Goal: Task Accomplishment & Management: Complete application form

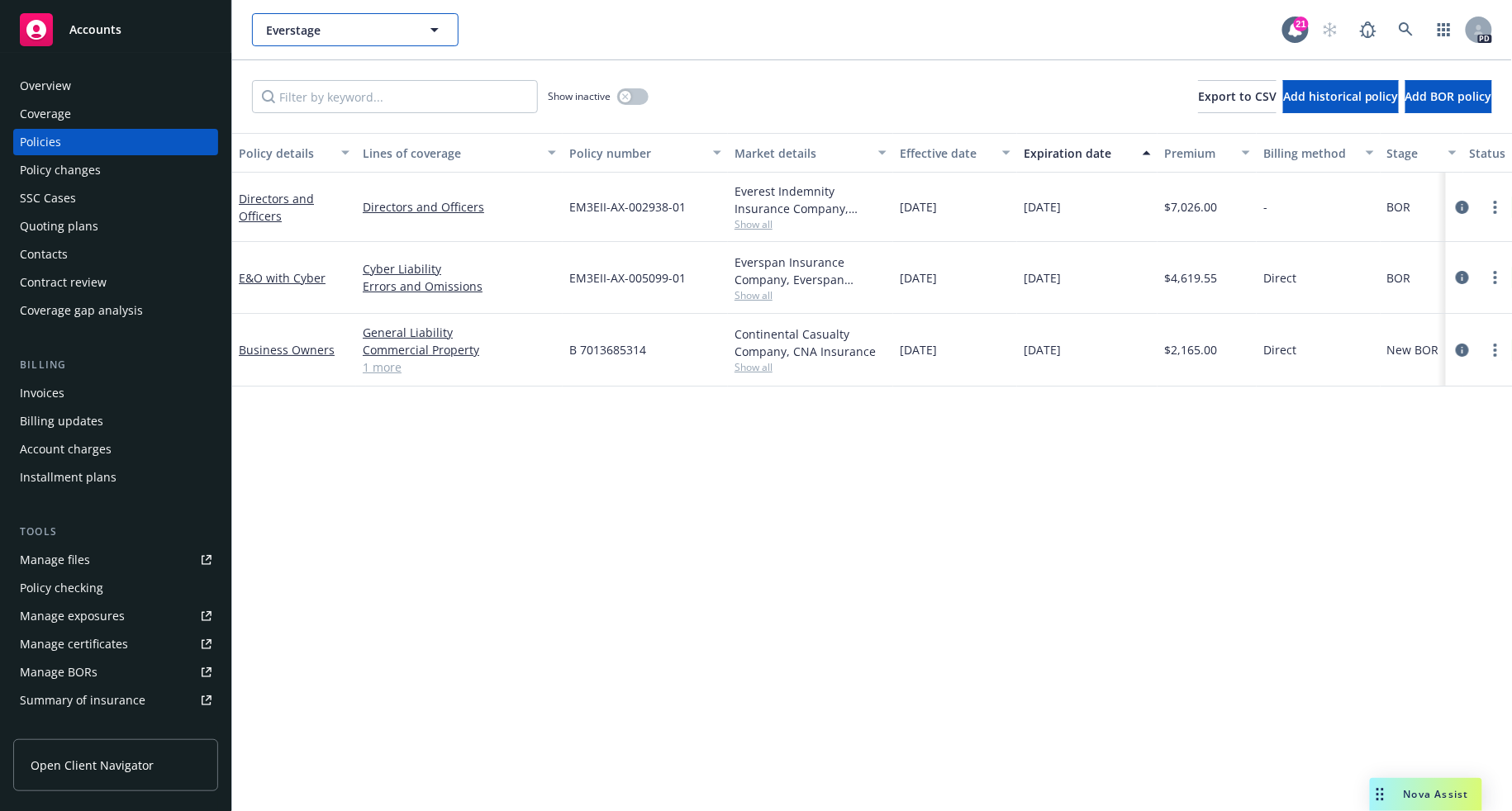
click at [350, 43] on button "Everstage" at bounding box center [355, 29] width 207 height 33
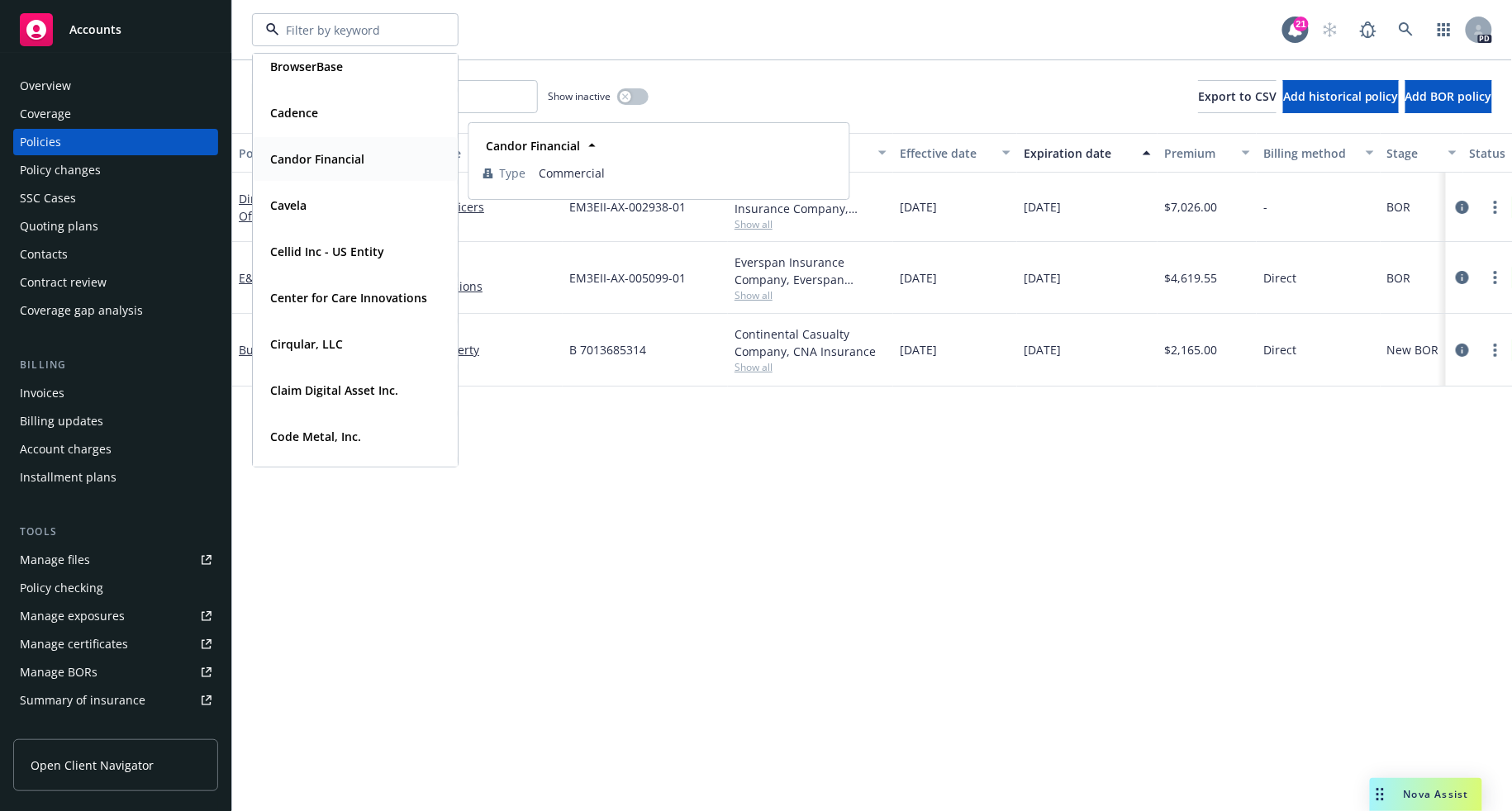
scroll to position [748, 0]
click at [312, 115] on strong "Cadence" at bounding box center [294, 115] width 48 height 16
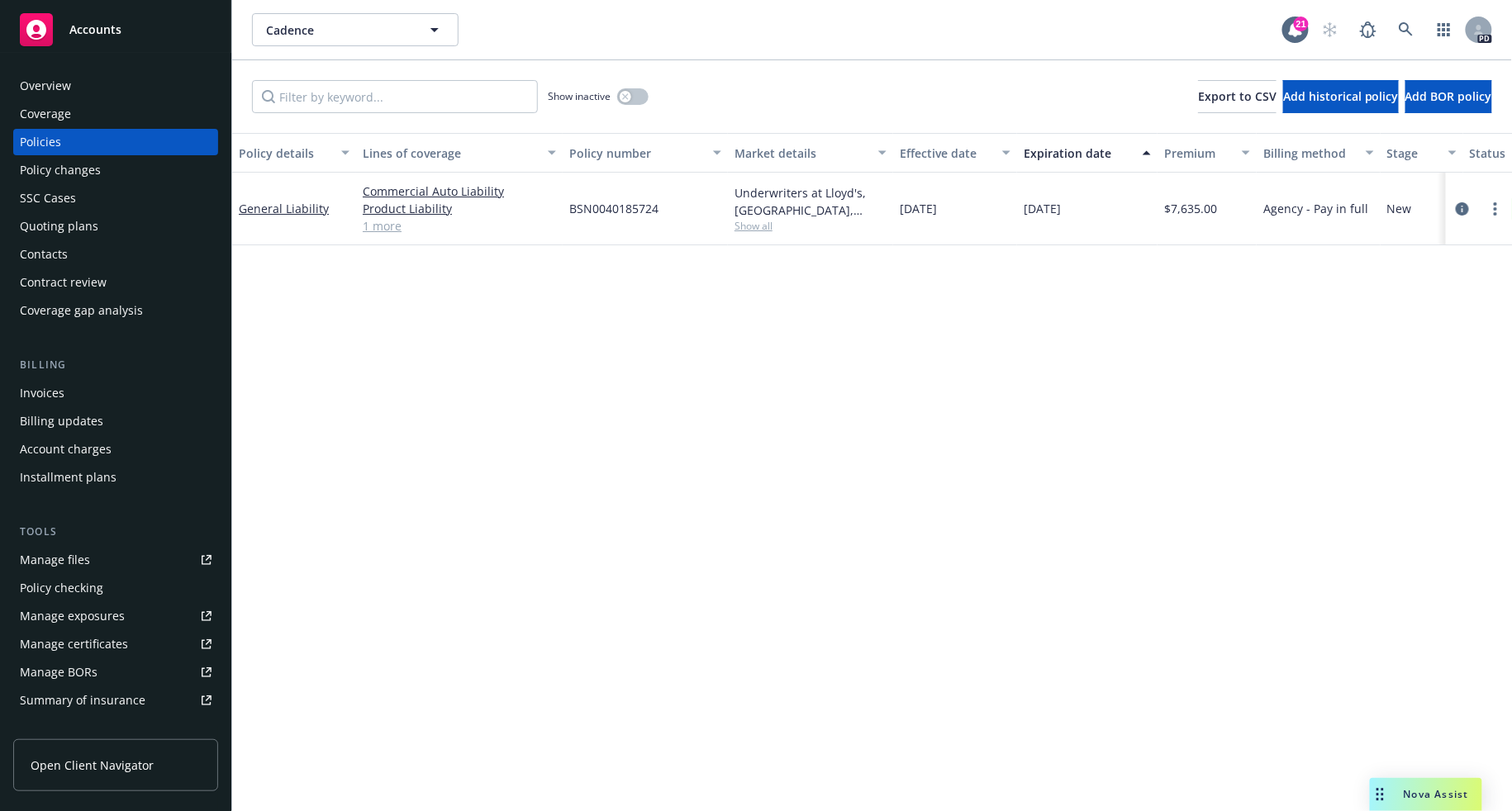
click at [101, 768] on span "Open Client Navigator" at bounding box center [92, 765] width 123 height 17
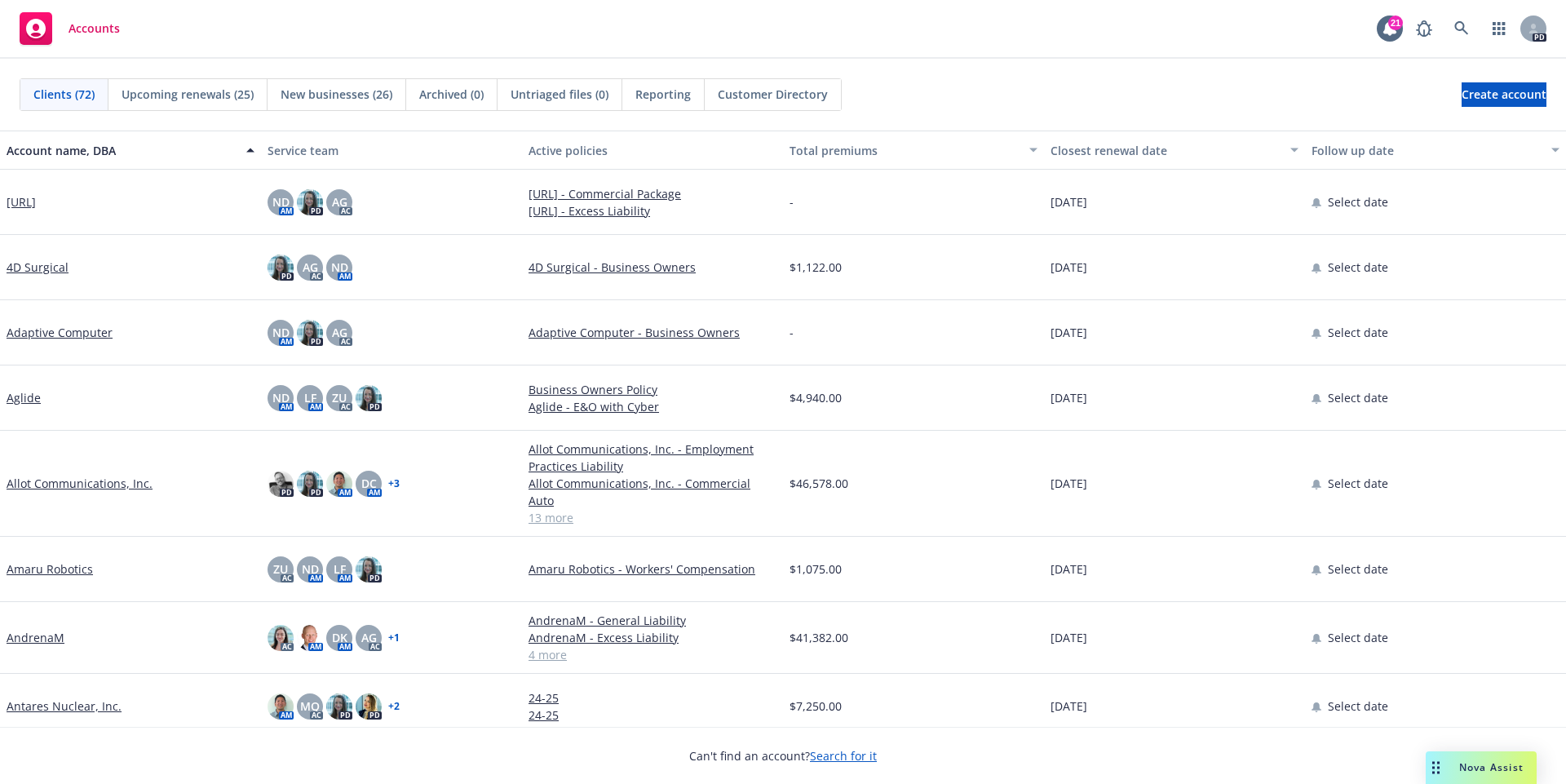
click at [35, 332] on link "Adaptive Computer" at bounding box center [60, 332] width 106 height 17
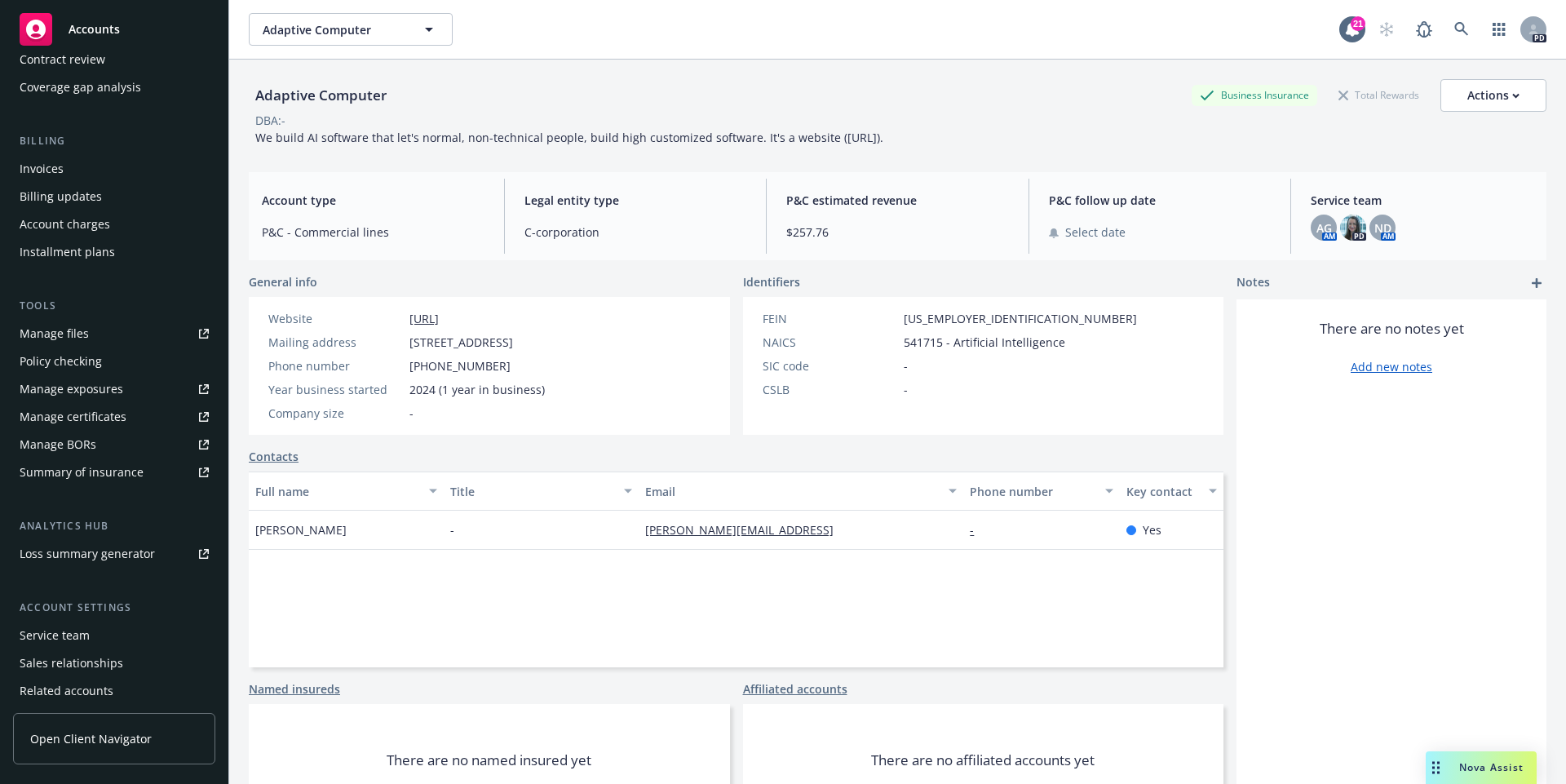
scroll to position [224, 0]
click at [95, 420] on div "Manage certificates" at bounding box center [73, 413] width 107 height 26
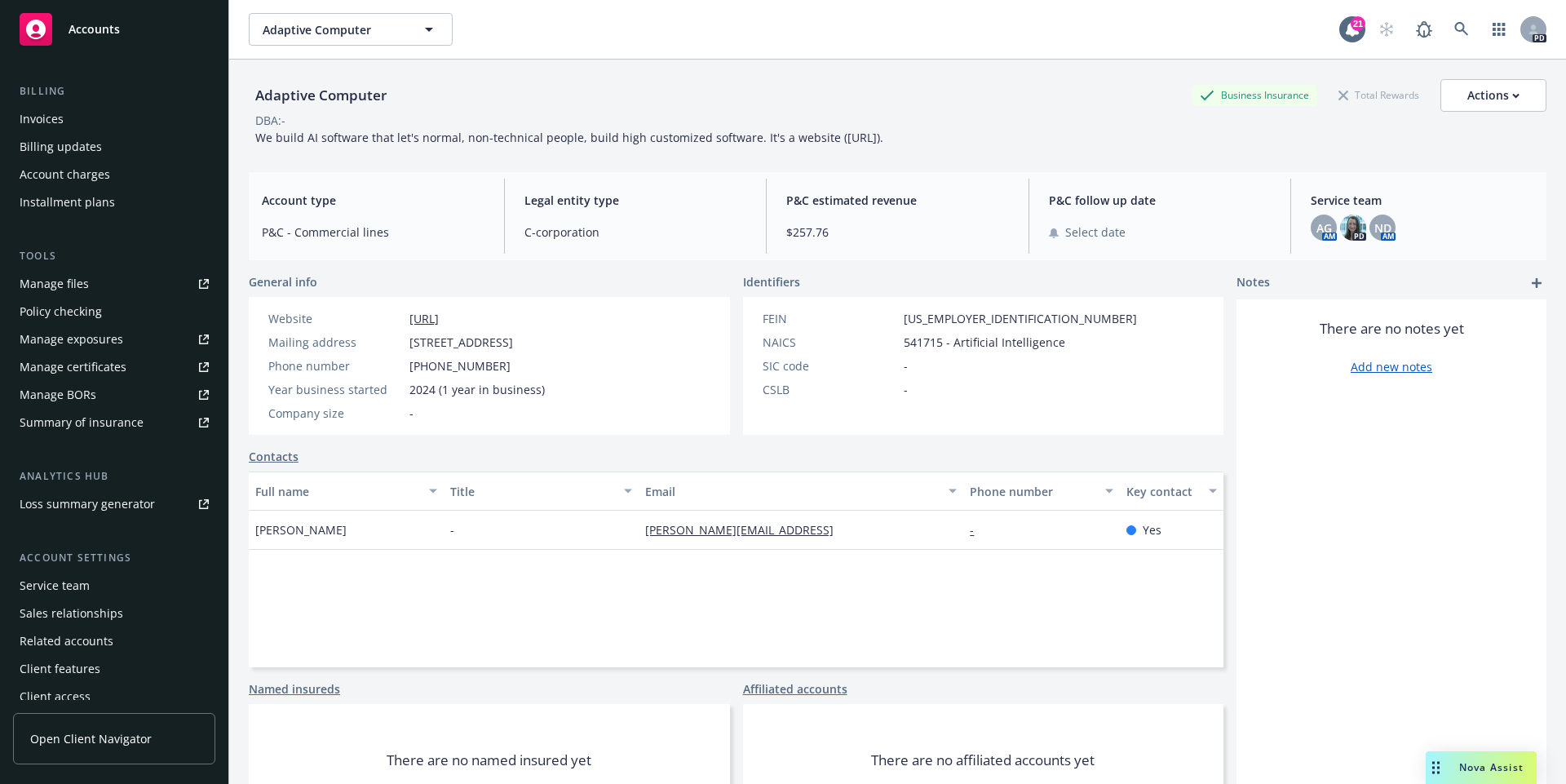
scroll to position [279, 0]
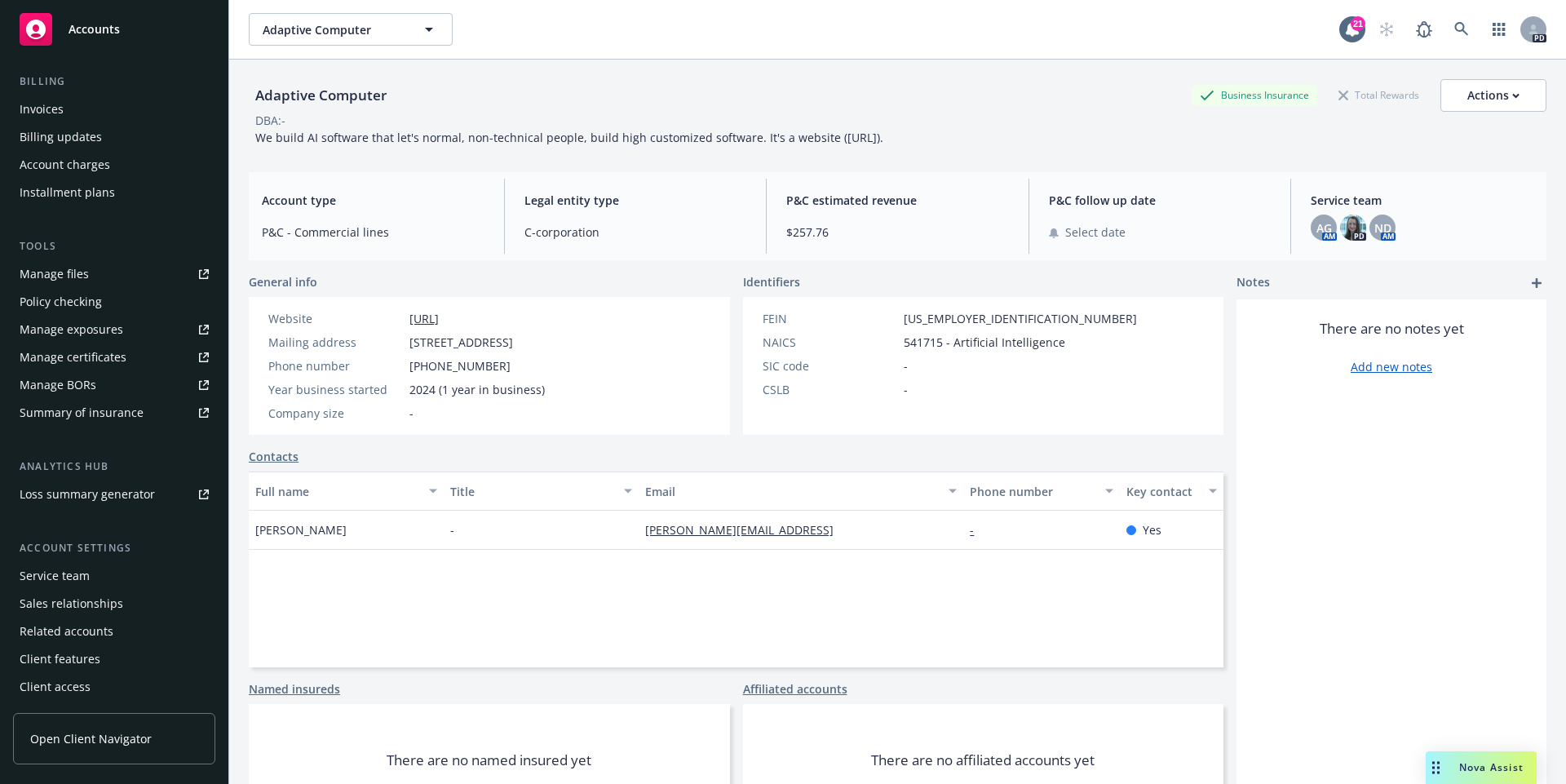
click at [85, 748] on link "Open Client Navigator" at bounding box center [114, 737] width 202 height 51
click at [374, 31] on span "Adaptive Computer" at bounding box center [333, 30] width 141 height 17
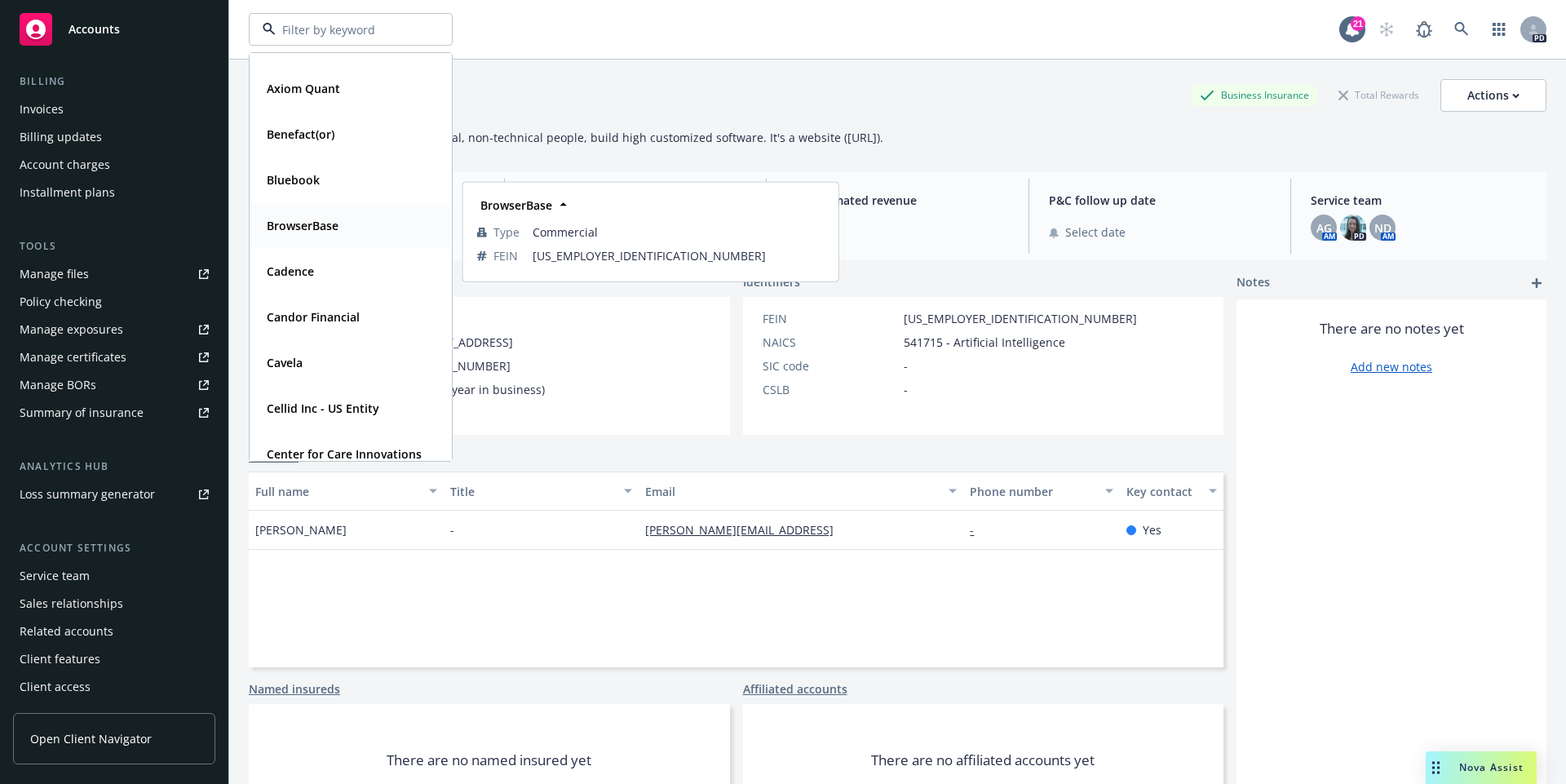
scroll to position [574, 0]
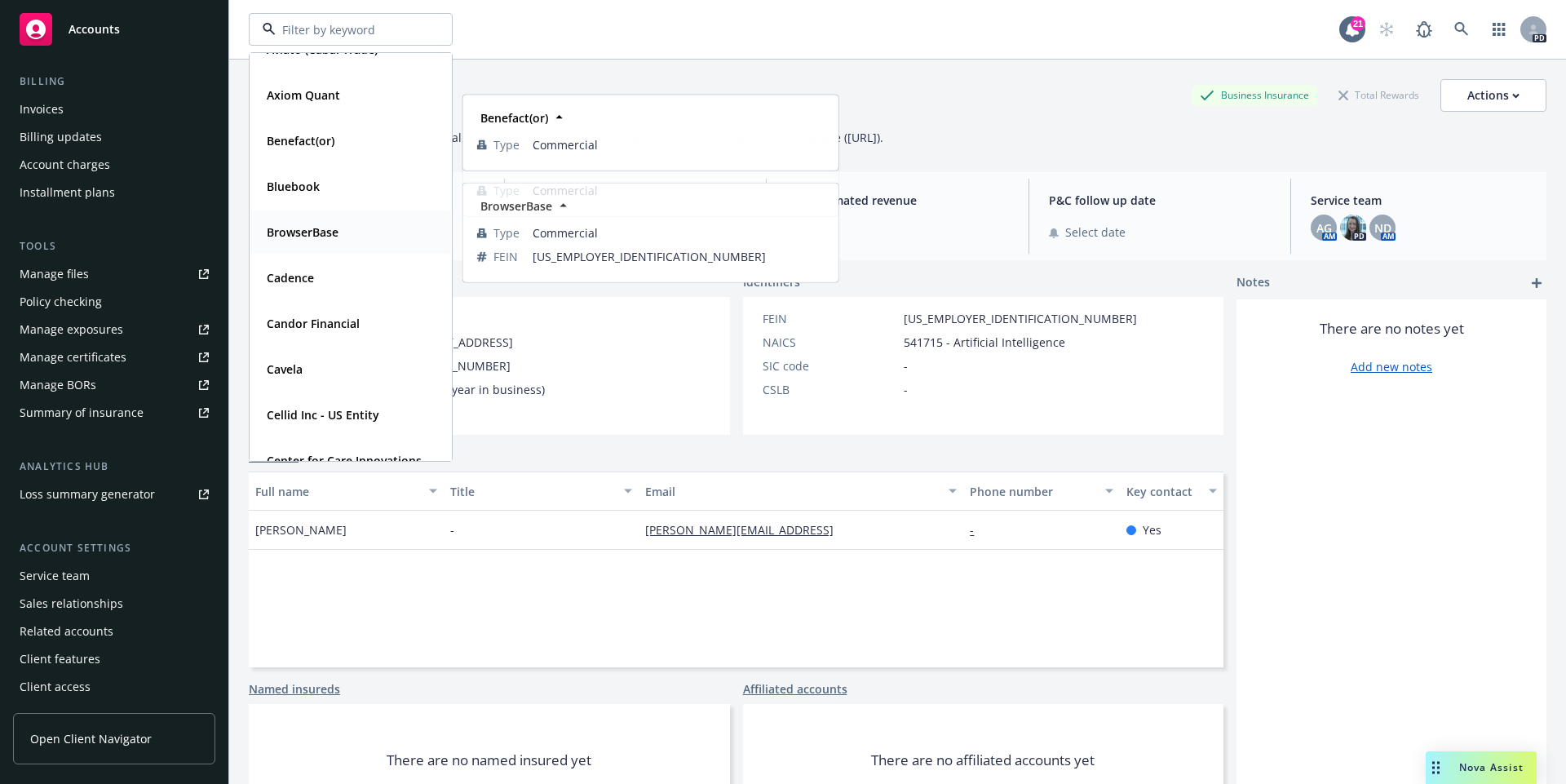
click at [313, 238] on strong "BrowserBase" at bounding box center [302, 232] width 72 height 16
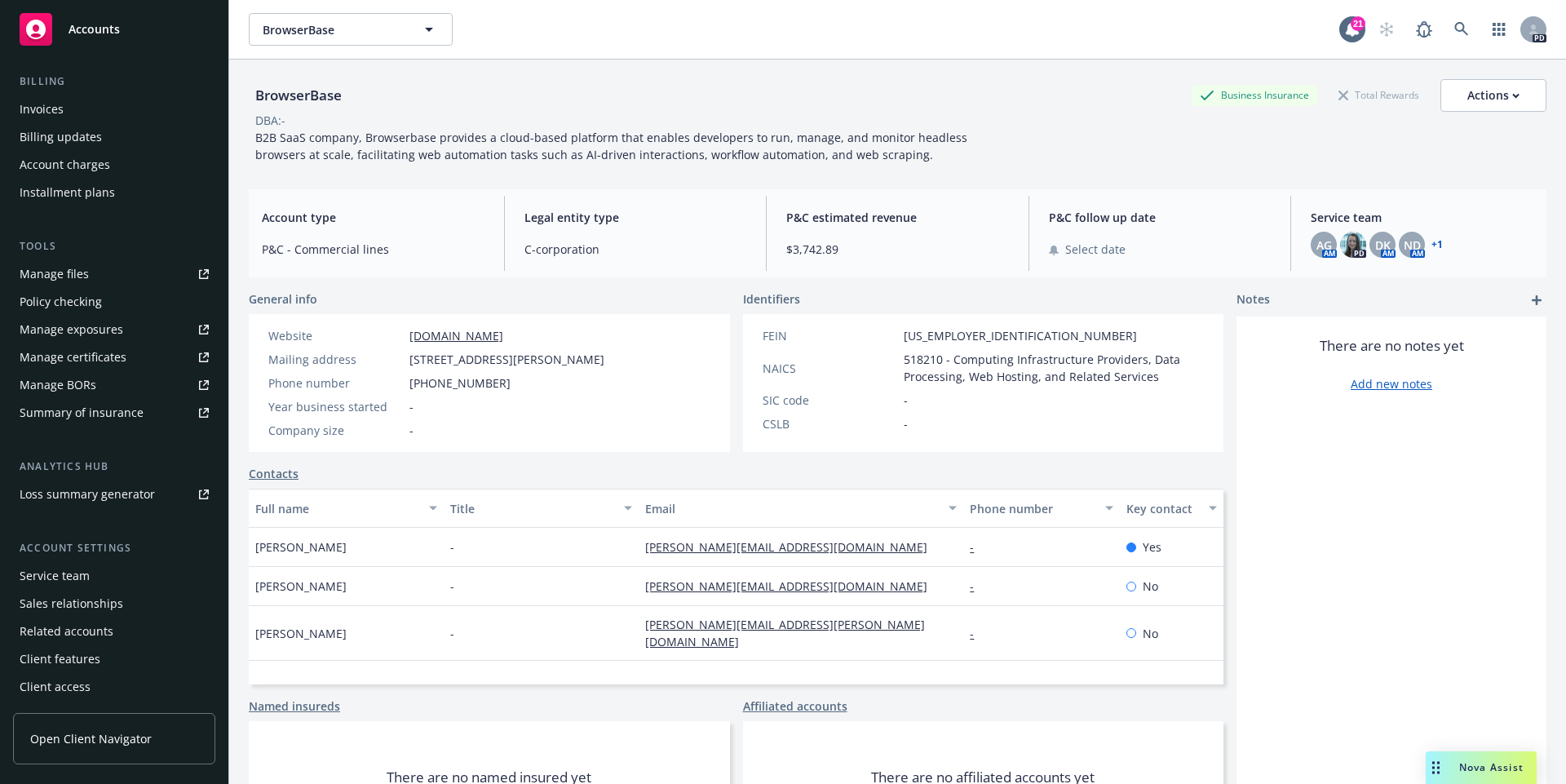
click at [118, 738] on span "Open Client Navigator" at bounding box center [90, 738] width 121 height 17
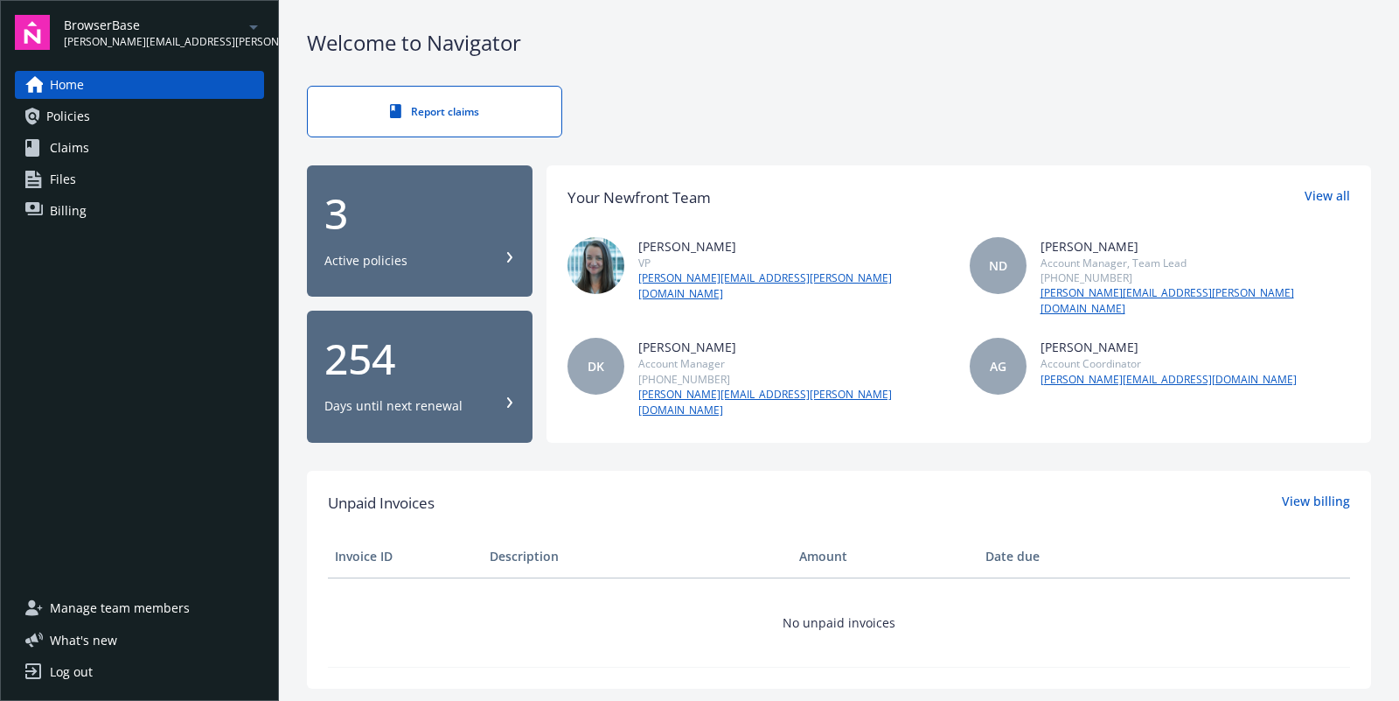
click at [94, 115] on link "Policies" at bounding box center [139, 116] width 249 height 28
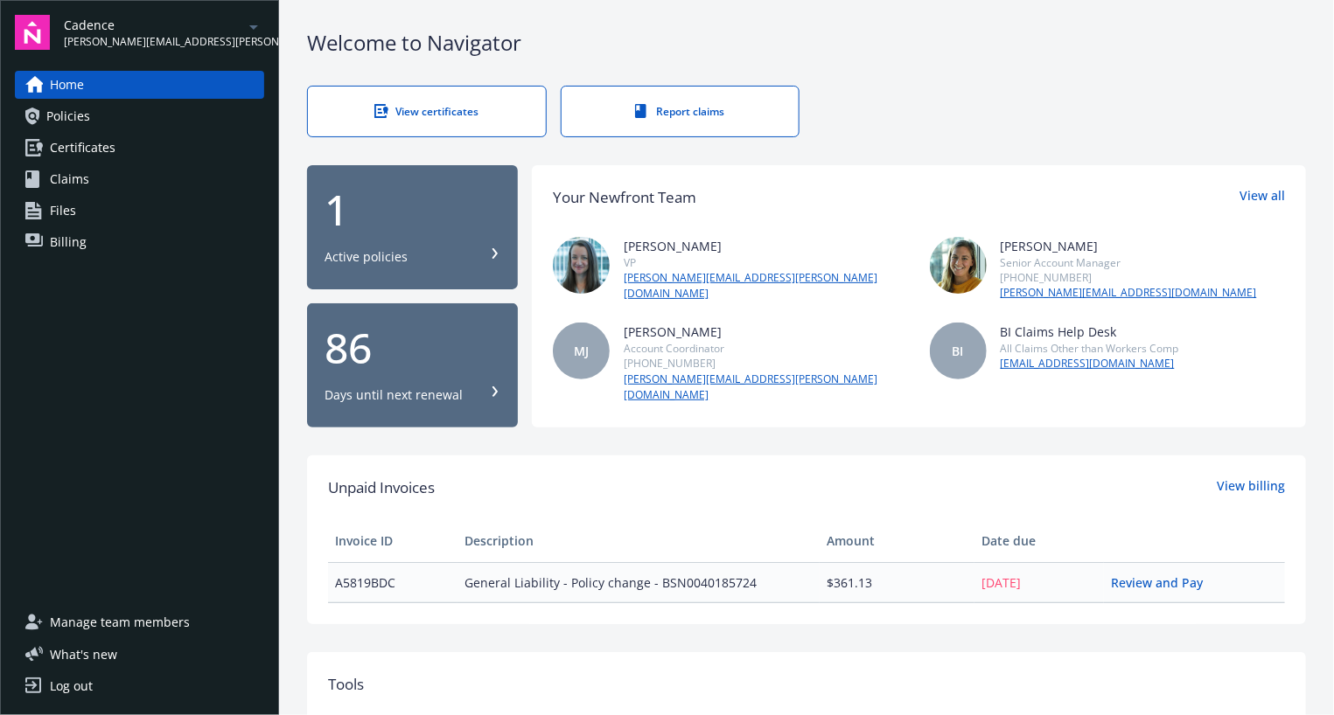
click at [130, 157] on link "Certificates" at bounding box center [139, 148] width 249 height 28
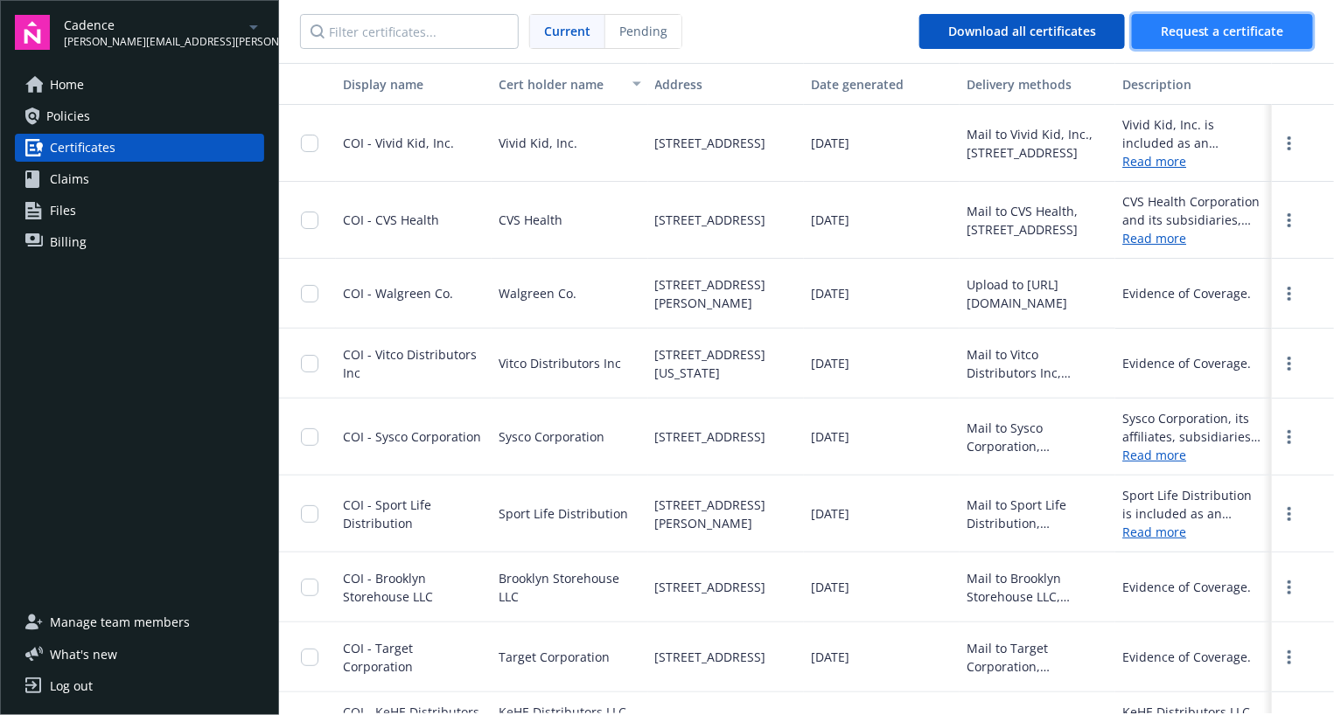
click at [1169, 45] on button "Request a certificate" at bounding box center [1222, 31] width 181 height 35
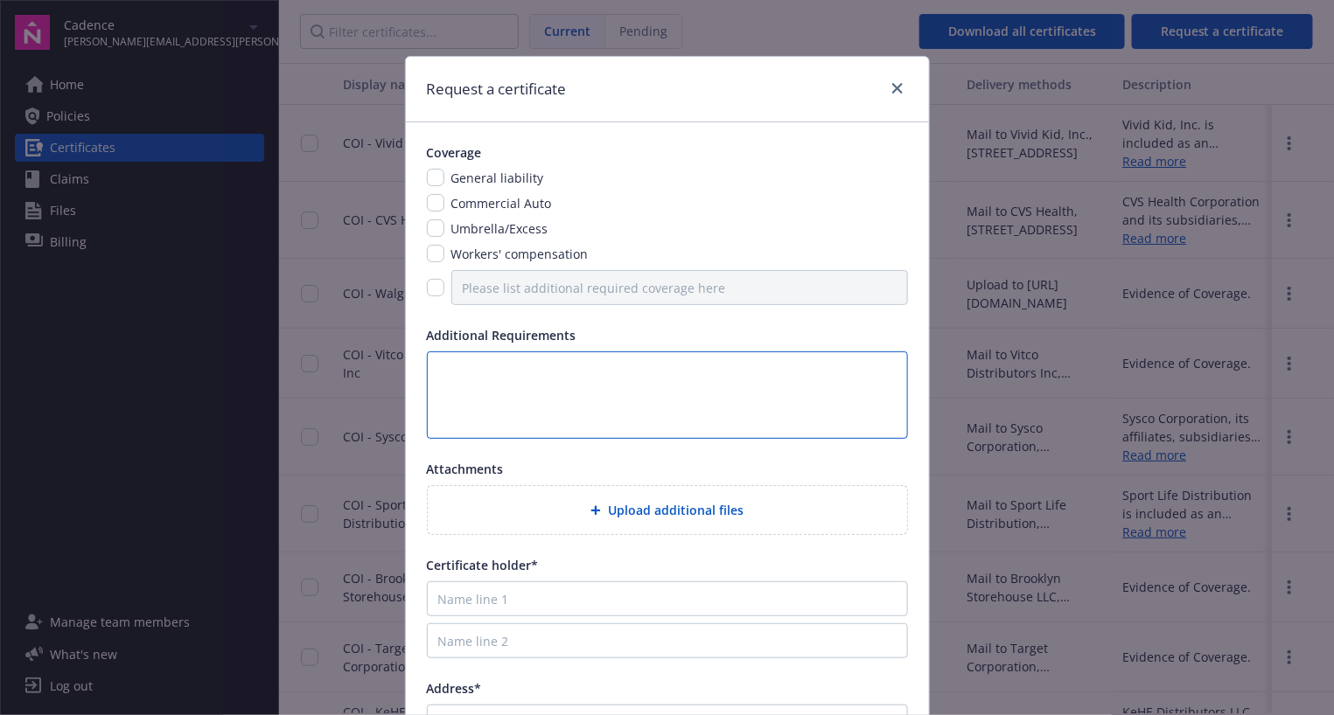
click at [609, 393] on textarea at bounding box center [667, 395] width 481 height 87
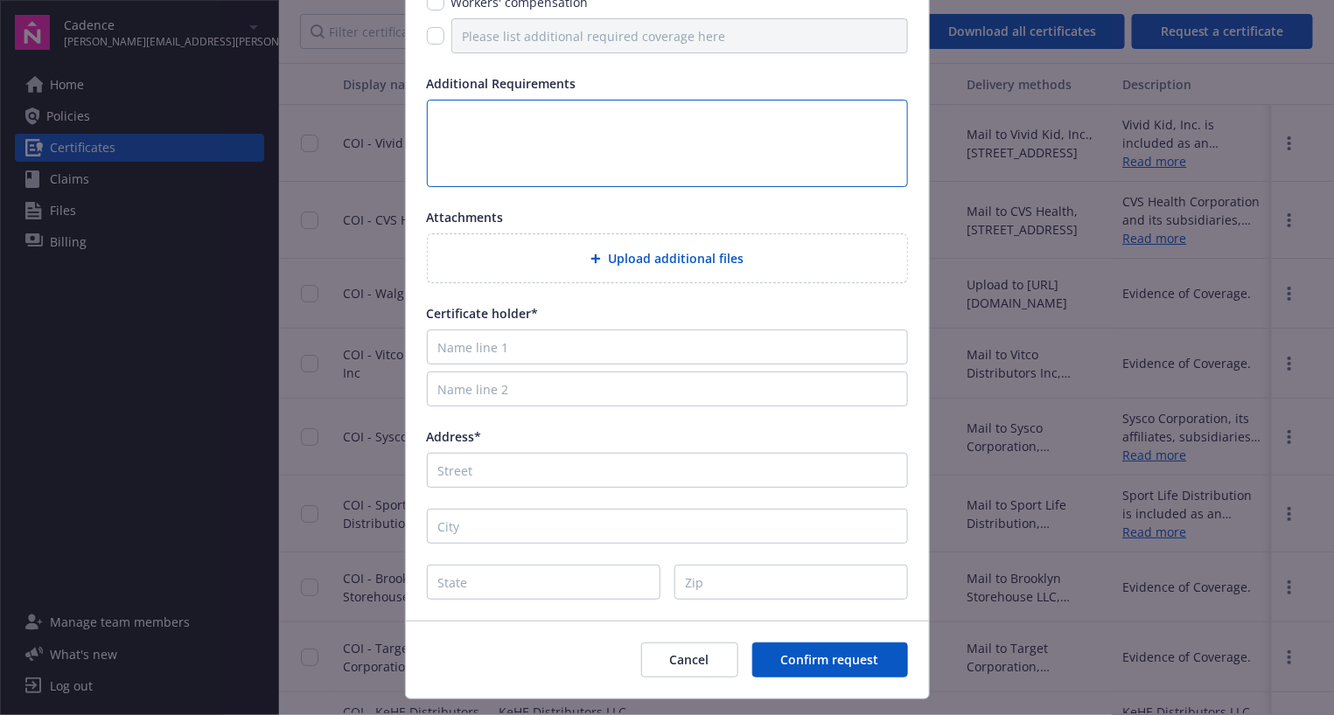
scroll to position [258, 0]
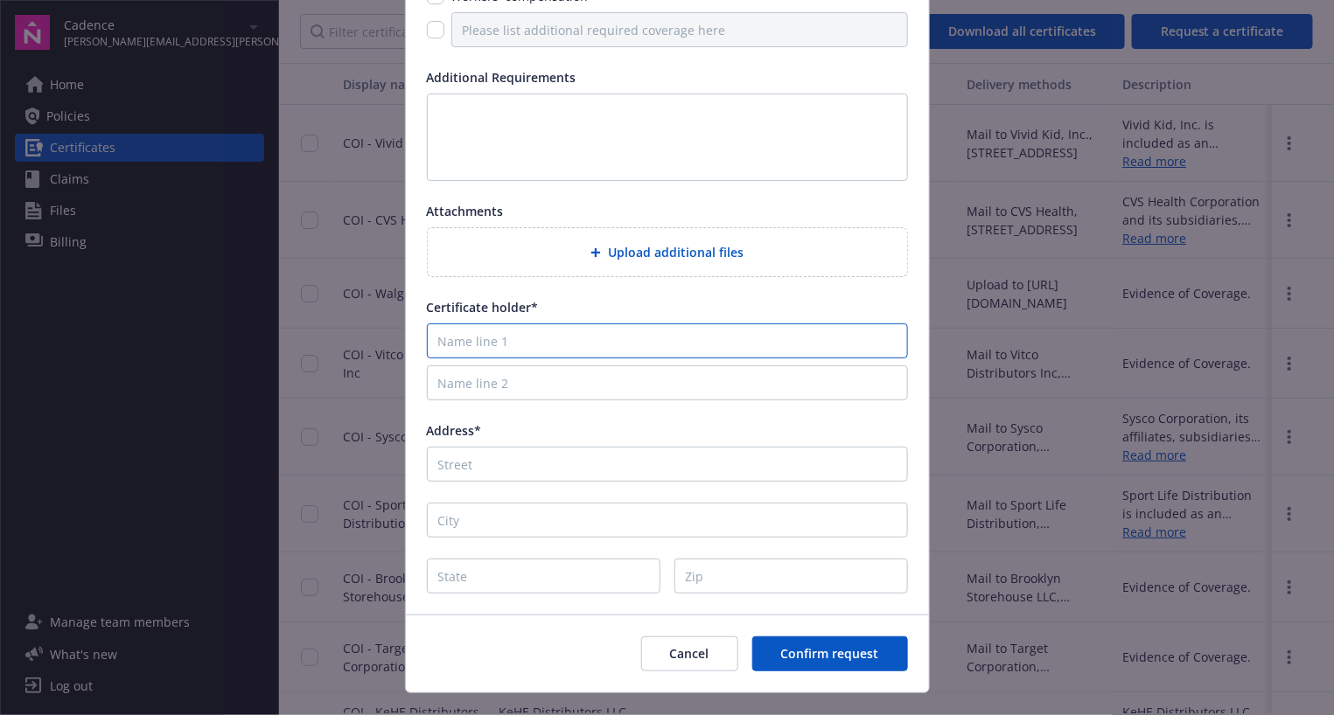
click at [589, 339] on input "Name line 1" at bounding box center [667, 341] width 481 height 35
type input "fjksdjhfksjdhfkjshdflkjshdflkjshlgjhsdfjhgsjdhfglksjhdfgkjsdfkljghlskdjhfgkjhfg…"
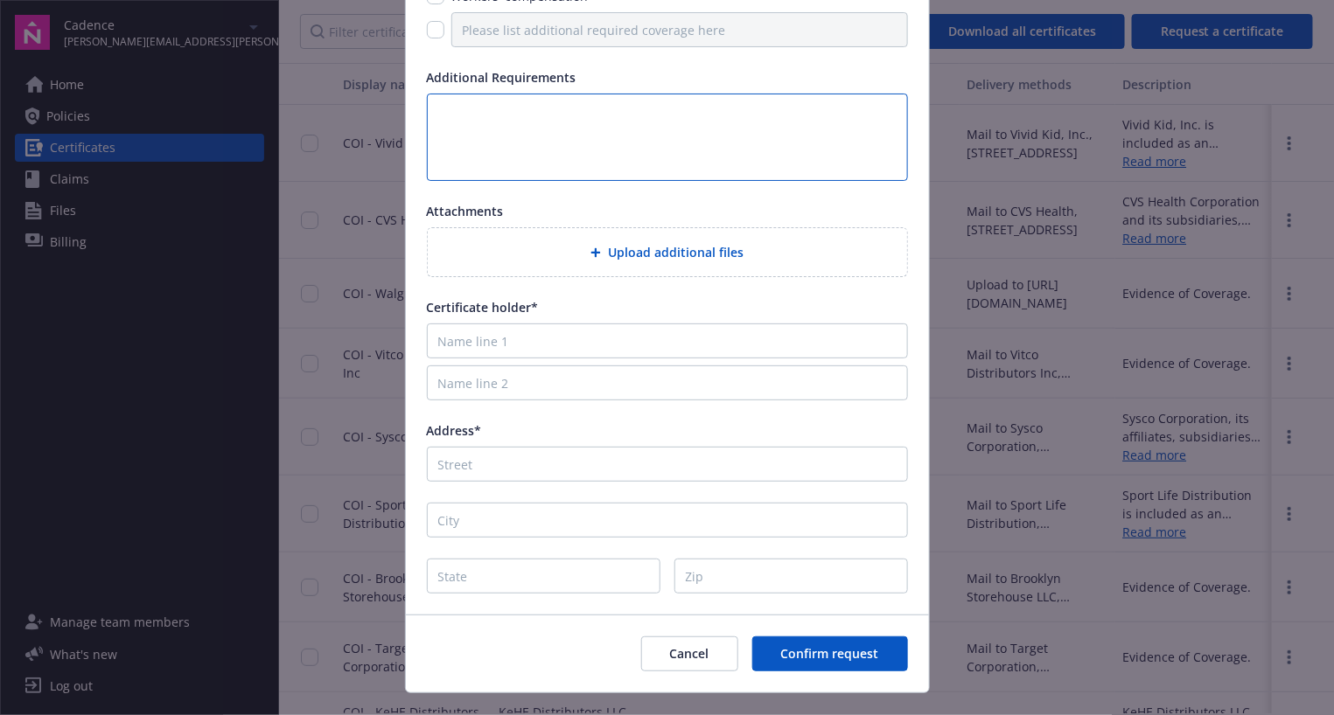
click at [523, 109] on textarea at bounding box center [667, 137] width 481 height 87
paste textarea "fjksdjhfksjdhfkjshdflkjshdflkjshlgjhsdfjhgsjdhfglksjhdfgkjsdfkljghlskdjhfgkjhfg…"
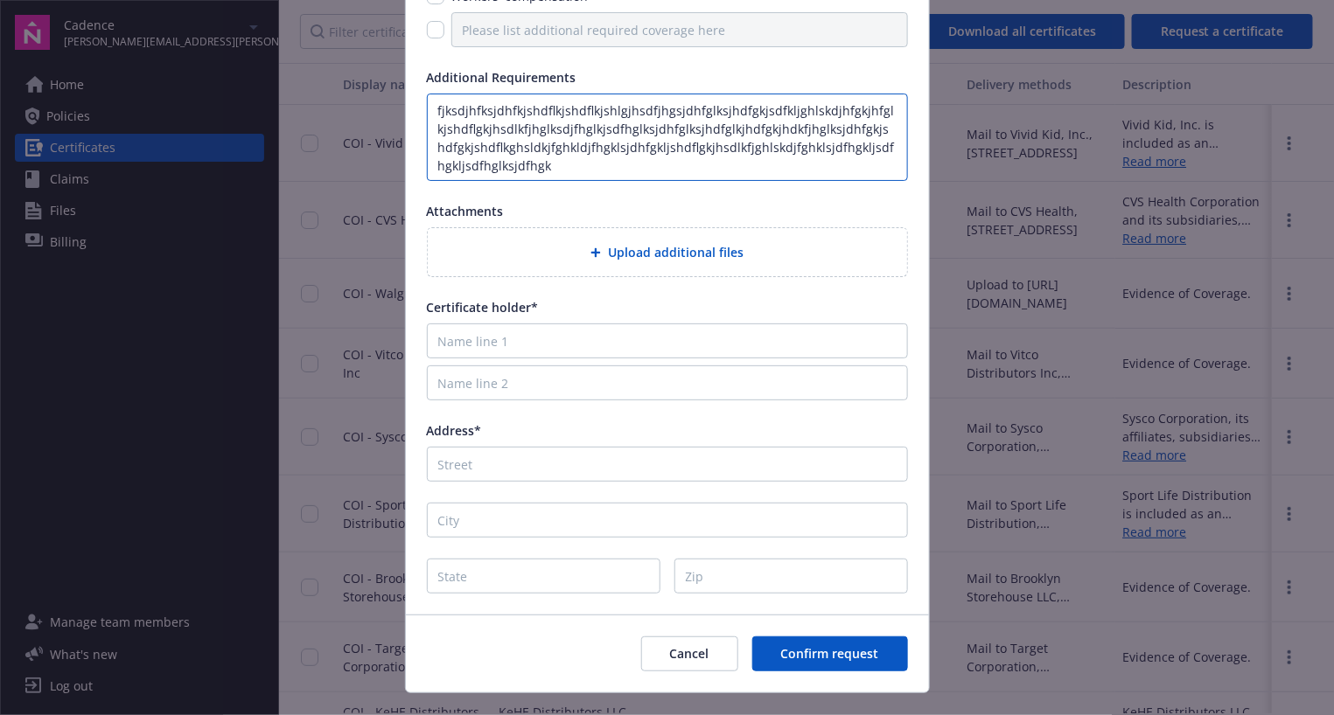
click at [538, 132] on textarea "fjksdjhfksjdhfkjshdflkjshdflkjshlgjhsdfjhgsjdhfglksjhdfgkjsdfkljghlskdjhfgkjhfg…" at bounding box center [667, 137] width 481 height 87
click at [530, 164] on textarea "fjksdjhfksjdhfkjshdflkjshdflkjshlgjhsdfjhgsjdhfglksjhdfgkjsdfkljghlskdjhfgkjhfg…" at bounding box center [667, 137] width 481 height 87
drag, startPoint x: 514, startPoint y: 167, endPoint x: 481, endPoint y: 107, distance: 68.9
click at [481, 107] on textarea "fjksdjhfksjdhfkjshdflkjshdflkjshlgjhsdfjhgsjdhfglksjhdfgkjsdfkljghlskdjhfgkjhfg…" at bounding box center [667, 137] width 481 height 87
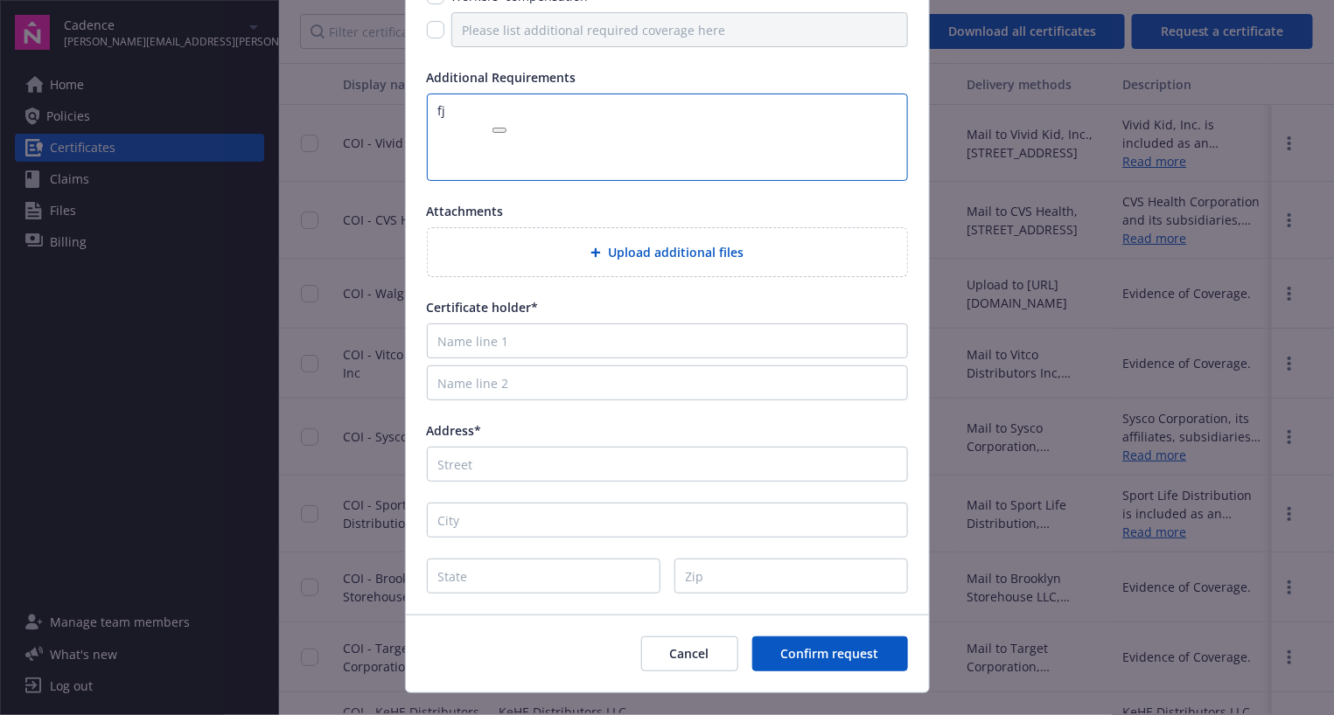
type textarea "f"
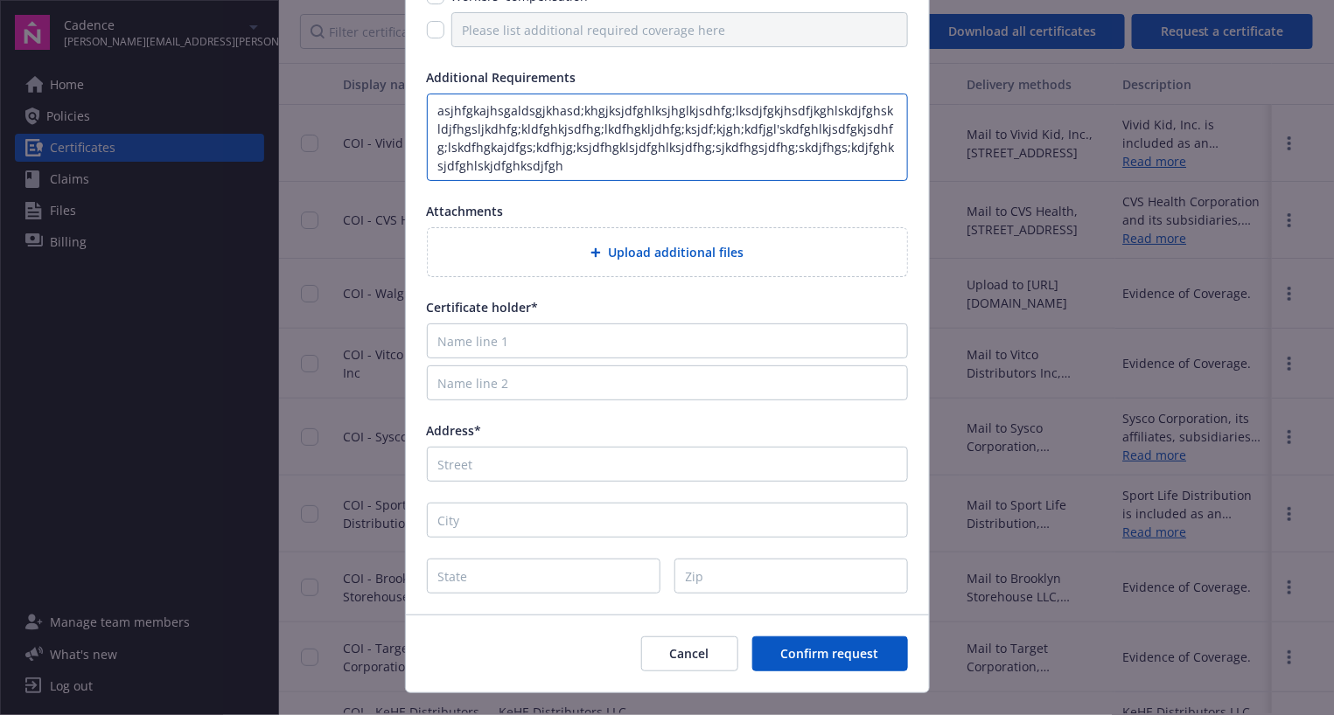
type textarea "asjhfgkajhsgaldsgjkhasd;khgjksjdfghlksjhglkjsdhfg;lksdjfgkjhsdfjkghlskdjfghskld…"
